Goal: Information Seeking & Learning: Learn about a topic

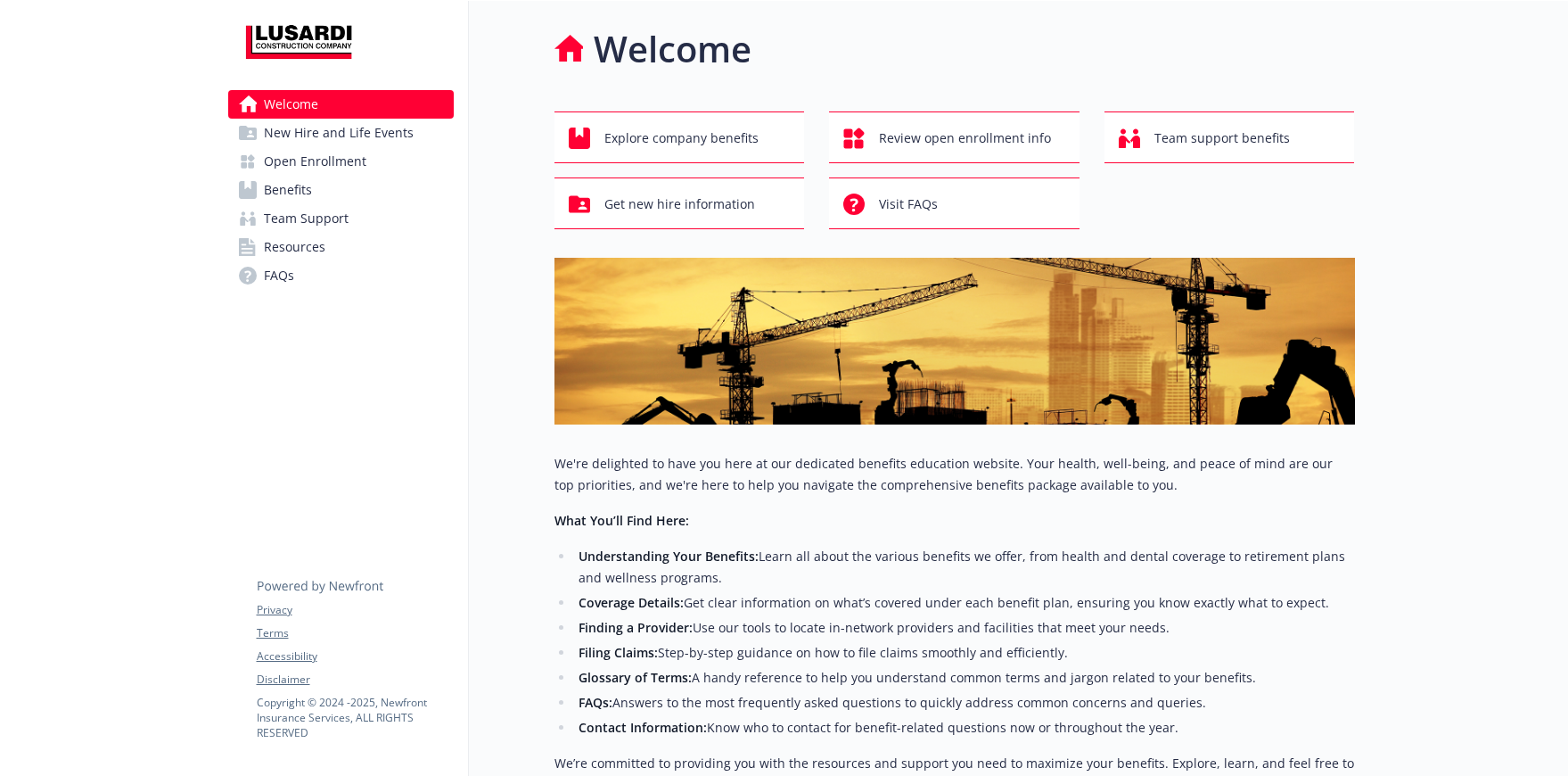
click at [341, 157] on span "Open Enrollment" at bounding box center [315, 161] width 102 height 28
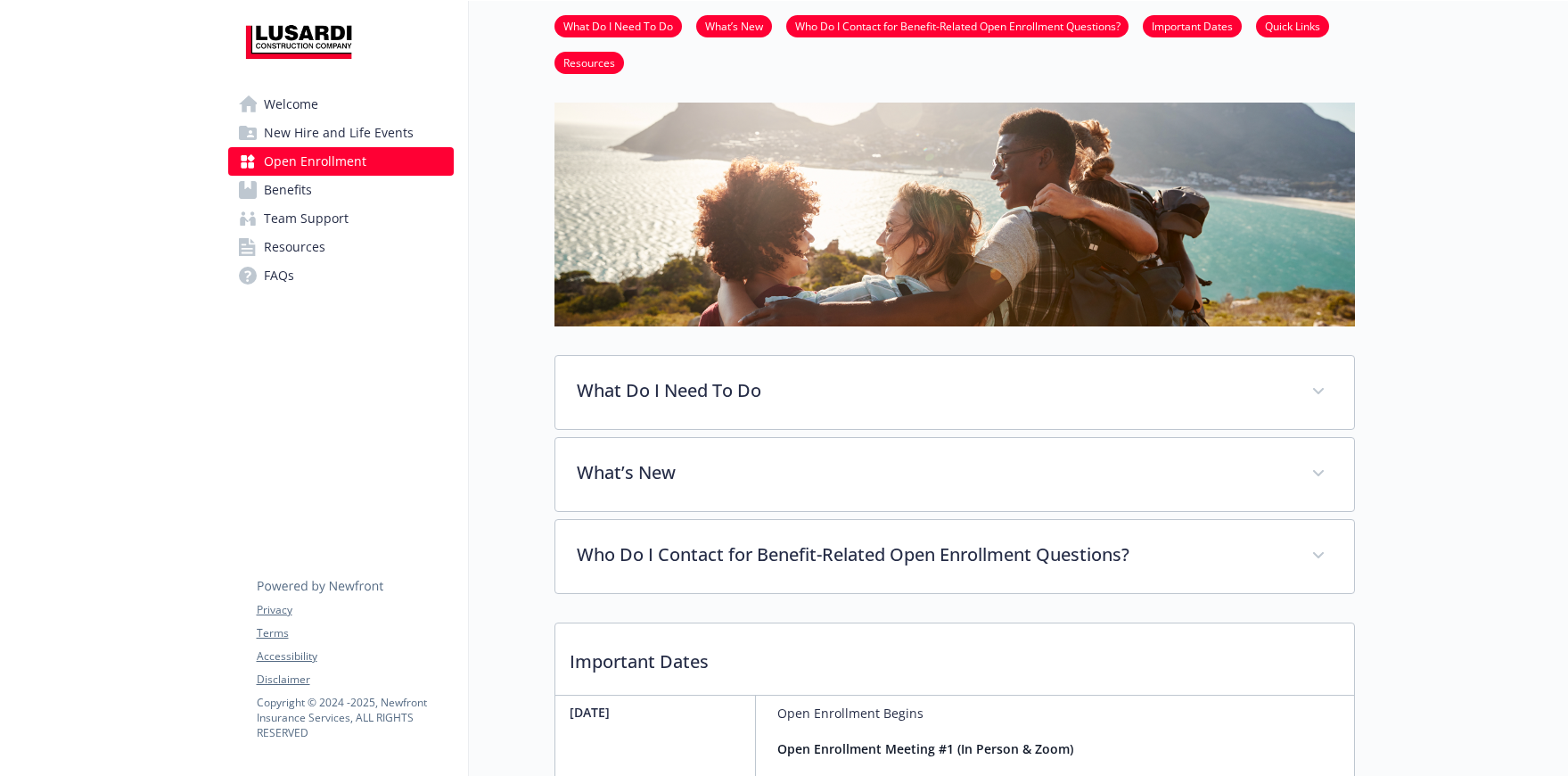
scroll to position [192, 0]
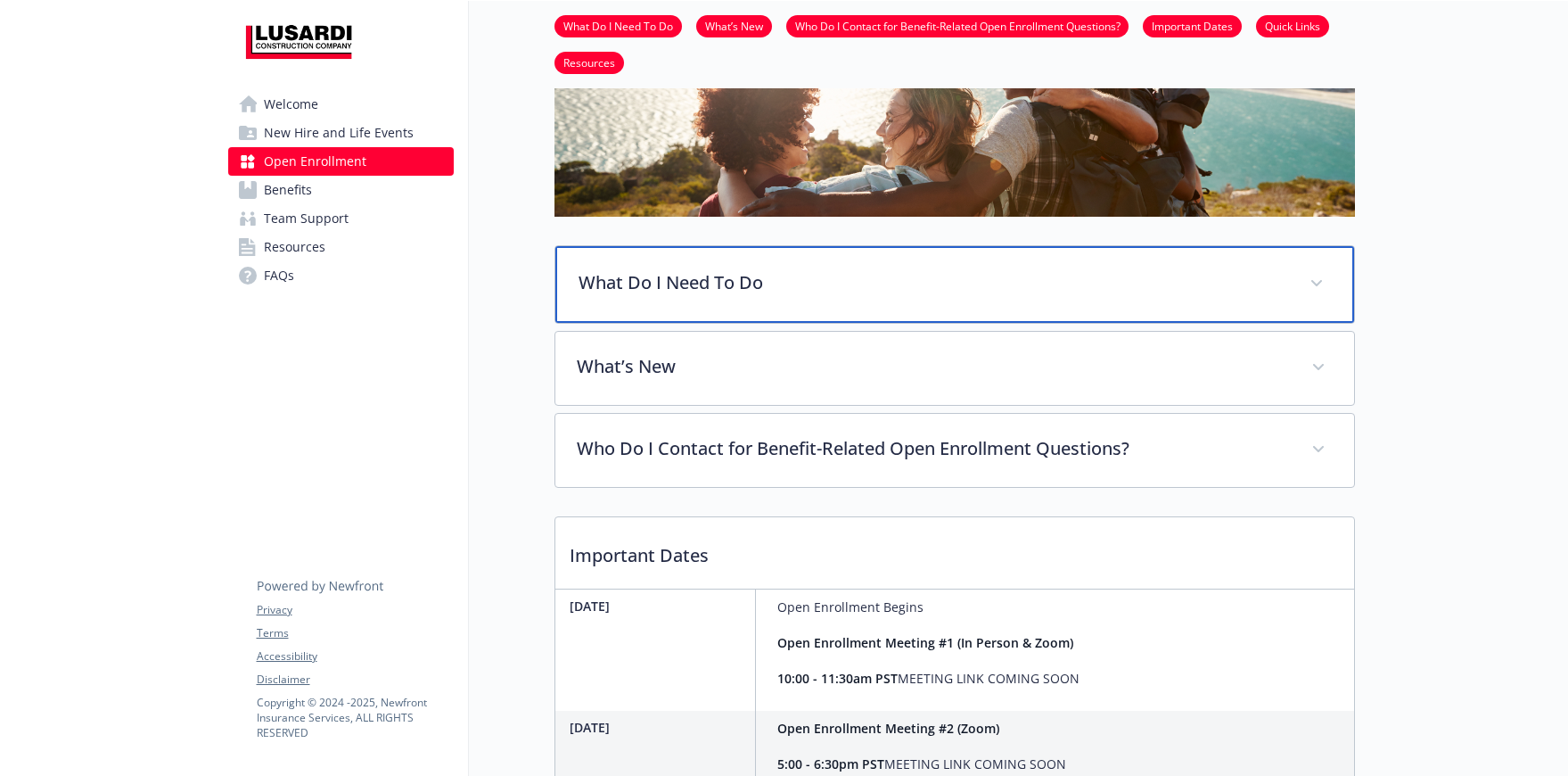
click at [669, 288] on p "What Do I Need To Do" at bounding box center [934, 282] width 710 height 27
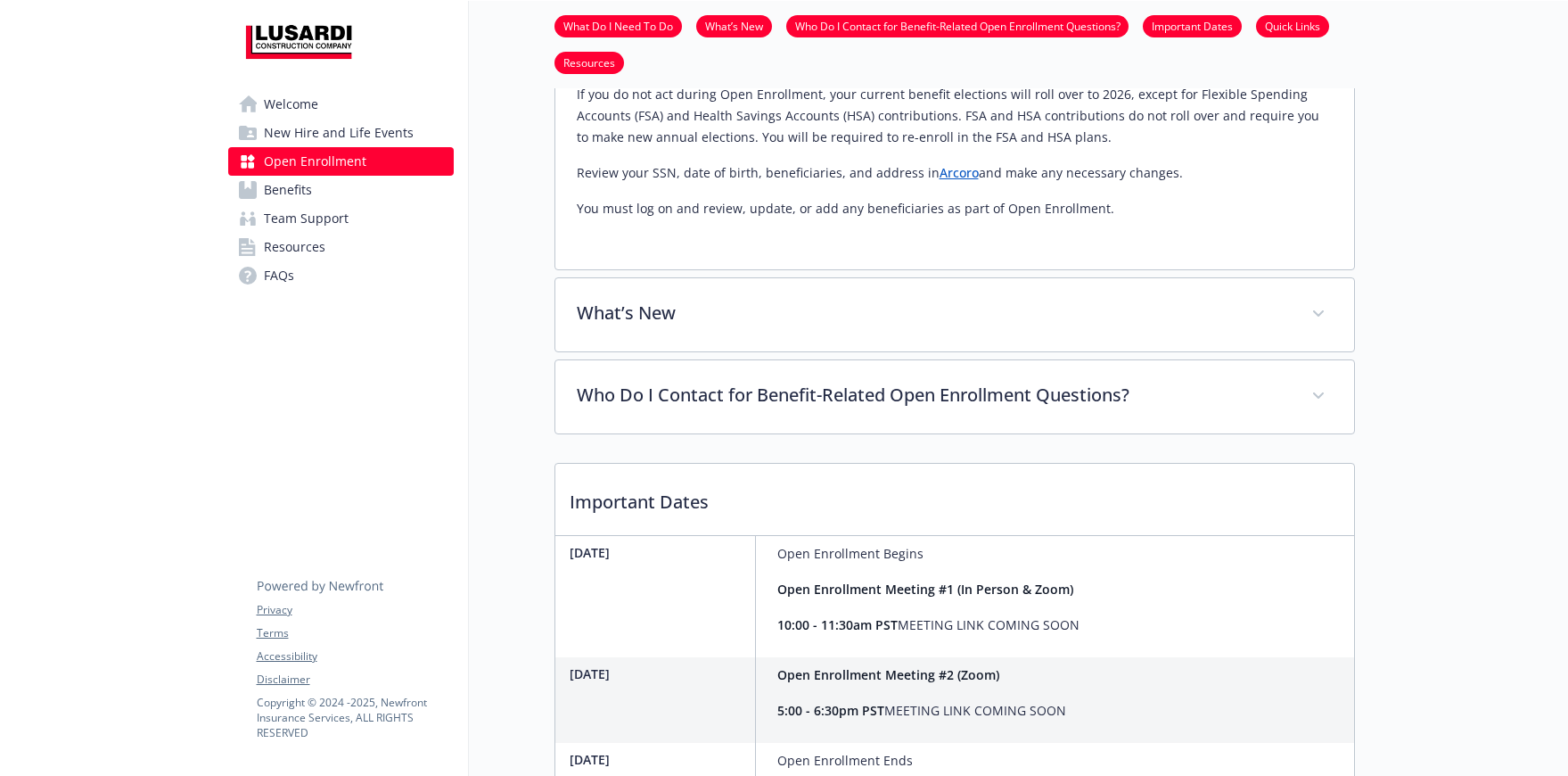
scroll to position [924, 0]
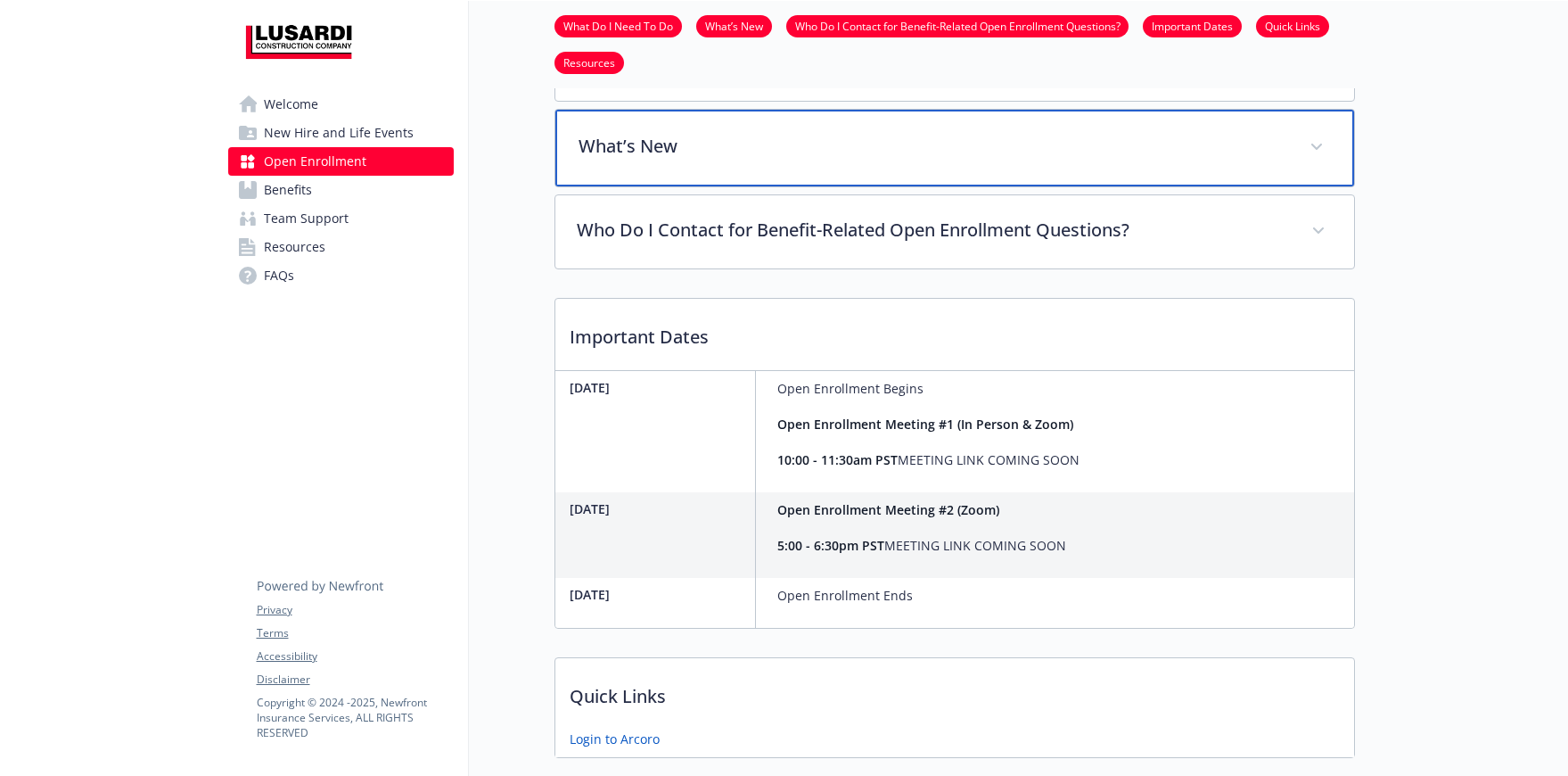
click at [672, 171] on div "What’s New" at bounding box center [954, 148] width 799 height 77
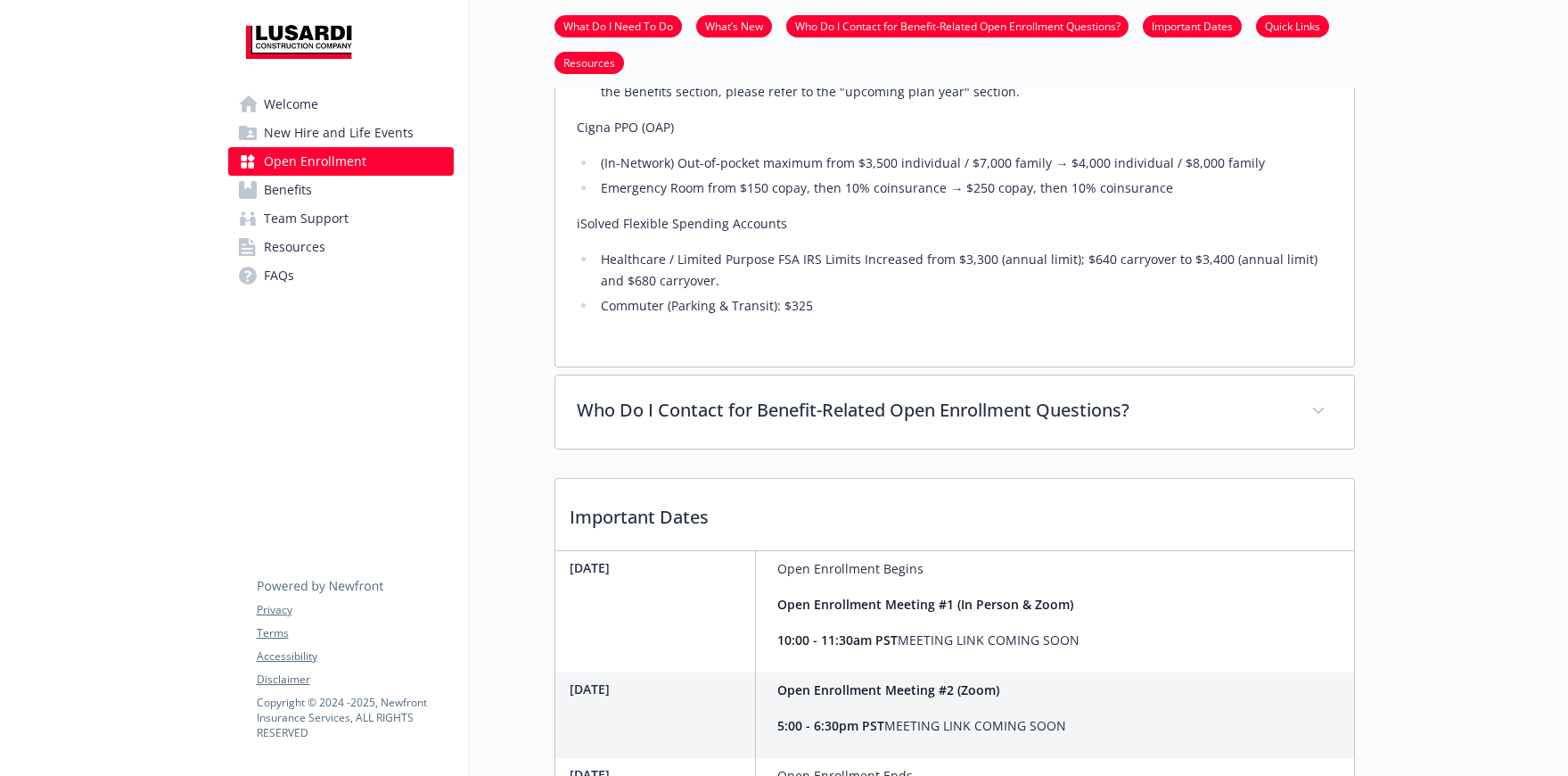
scroll to position [1307, 0]
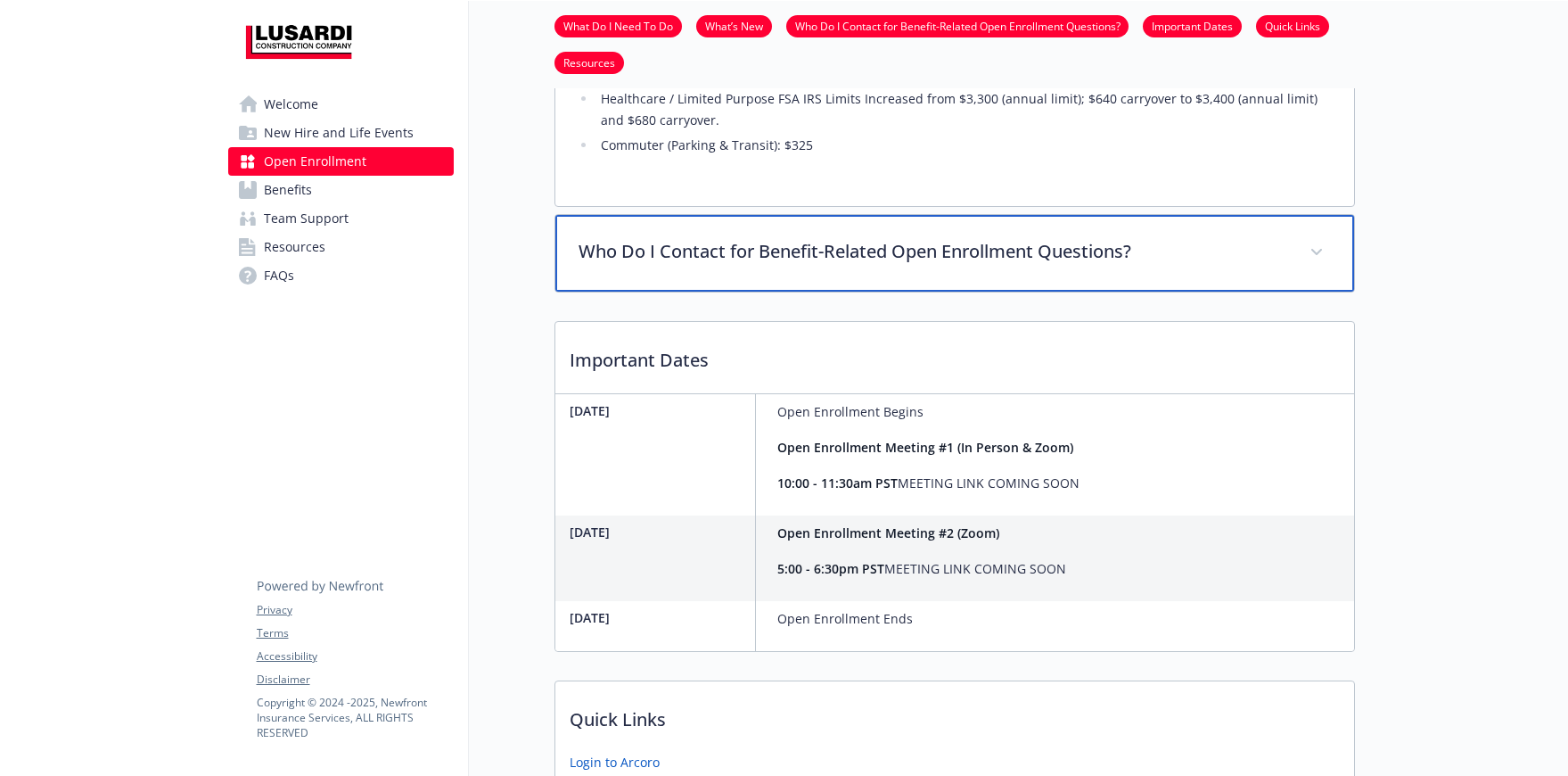
click at [676, 250] on p "Who Do I Contact for Benefit-Related Open Enrollment Questions?" at bounding box center [934, 251] width 710 height 27
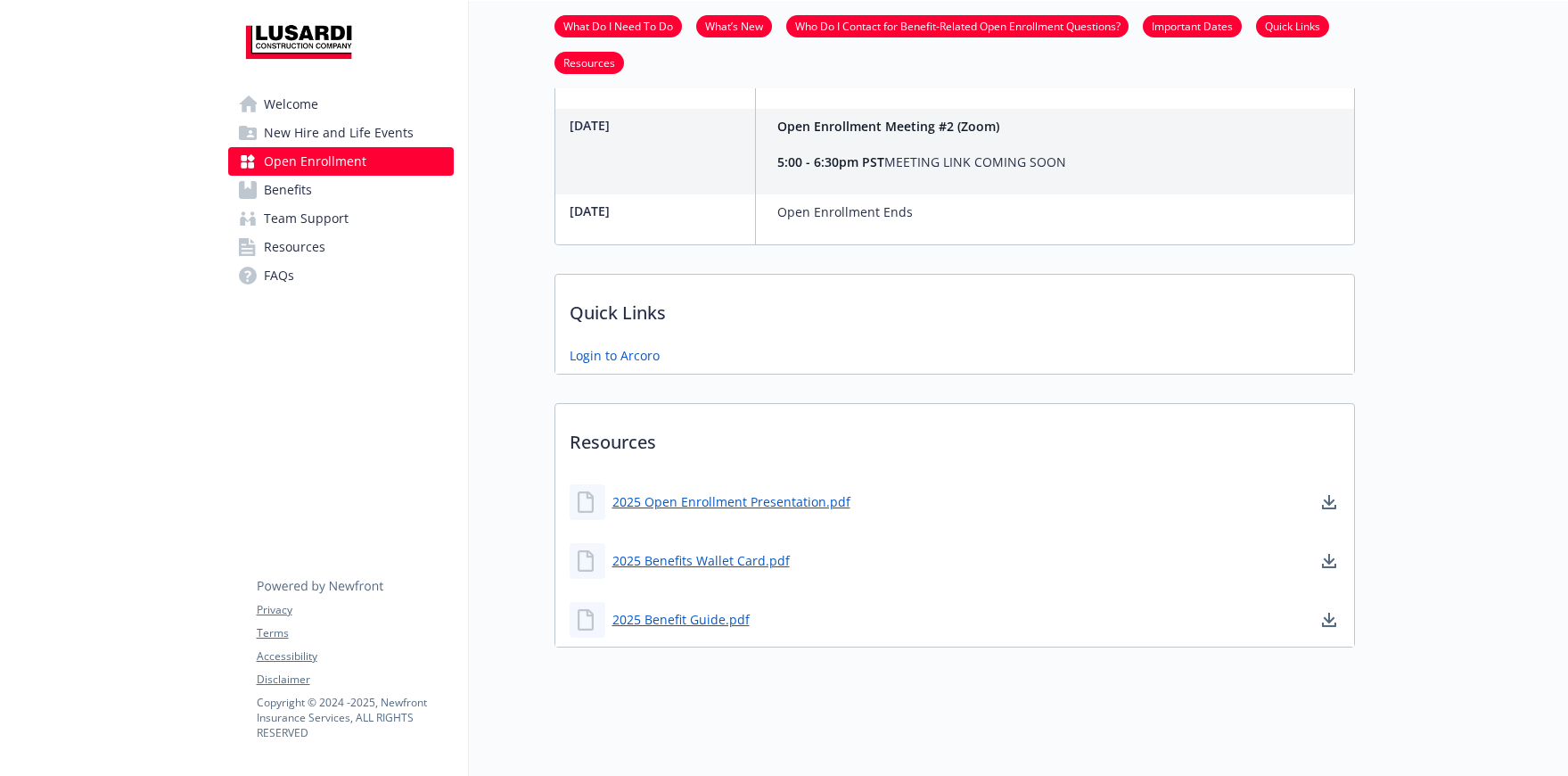
scroll to position [1871, 0]
